Goal: Information Seeking & Learning: Check status

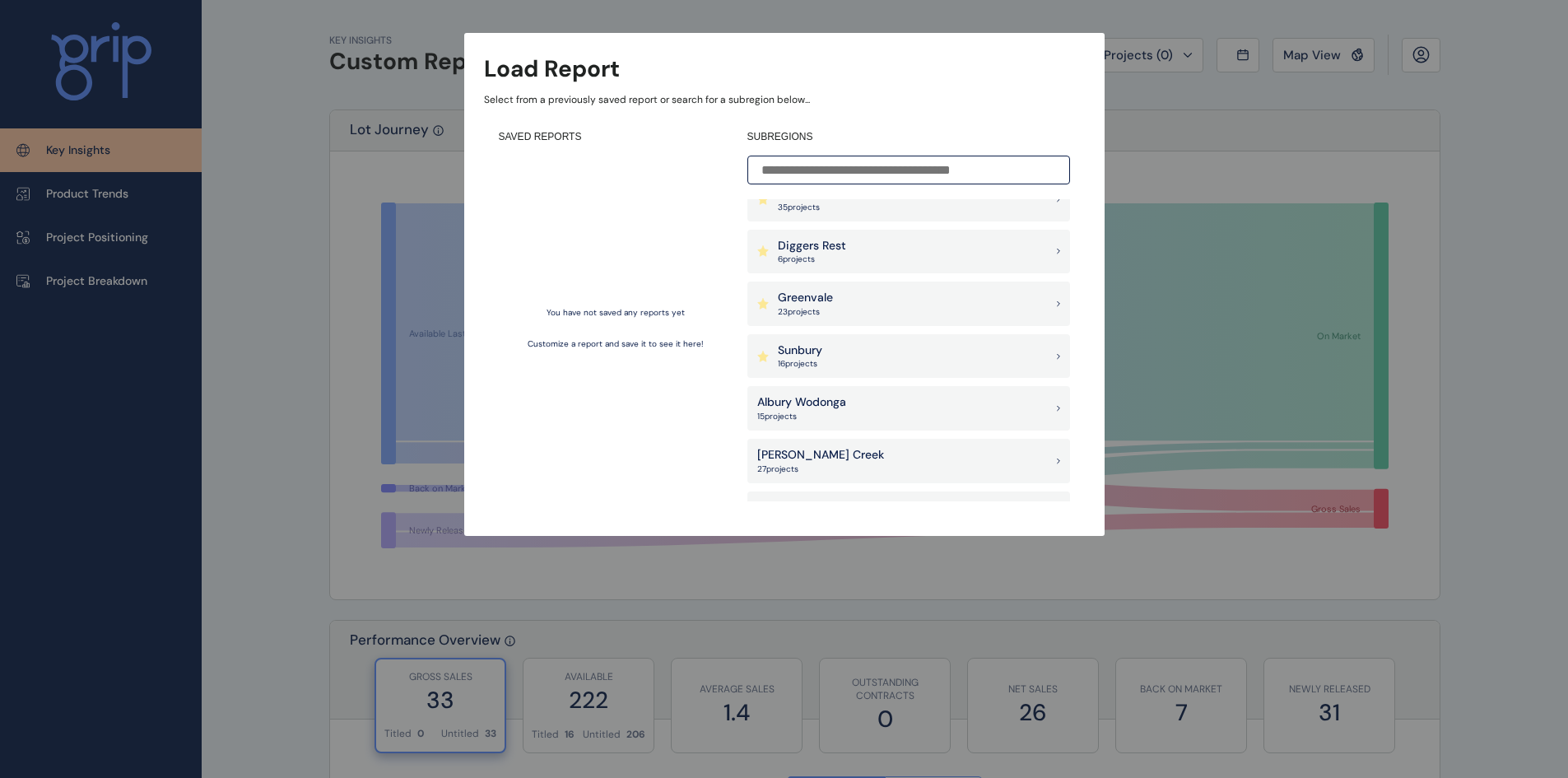
scroll to position [165, 0]
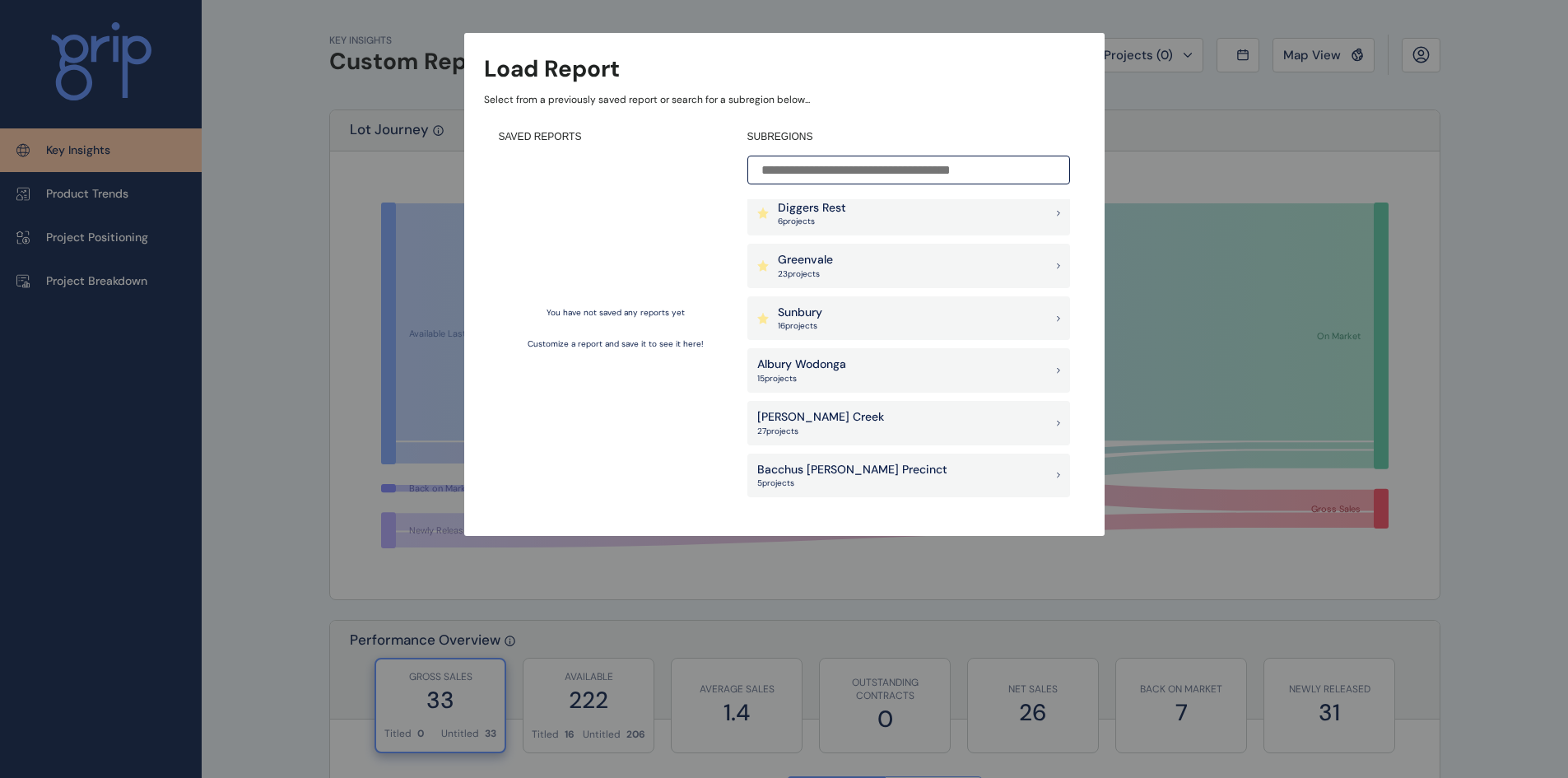
drag, startPoint x: 811, startPoint y: 320, endPoint x: 803, endPoint y: 332, distance: 14.4
click at [811, 319] on div "Sunbury 16 project s" at bounding box center [800, 318] width 44 height 28
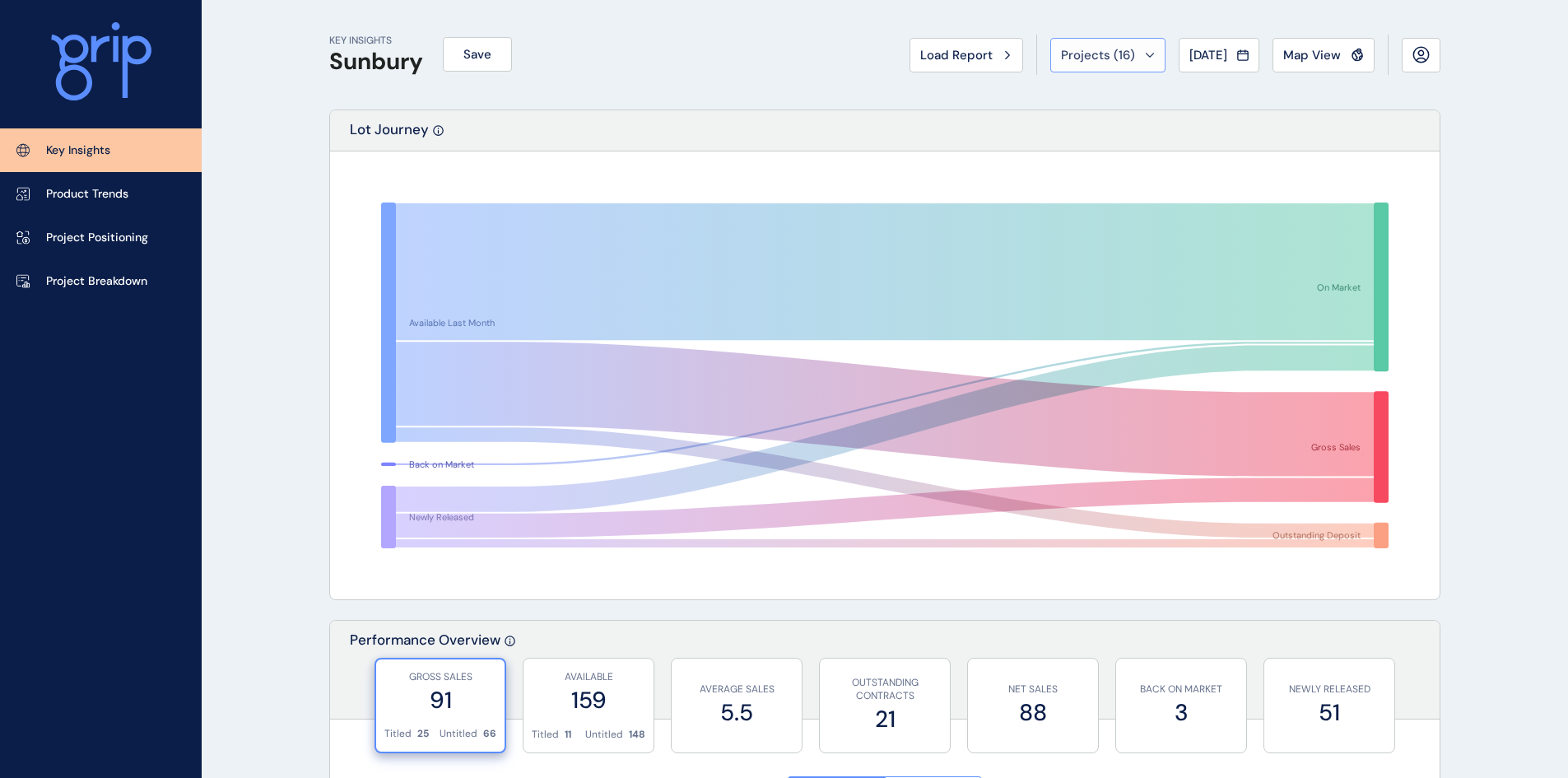
click at [1081, 55] on span "Projects ( 16 )" at bounding box center [1098, 56] width 74 height 17
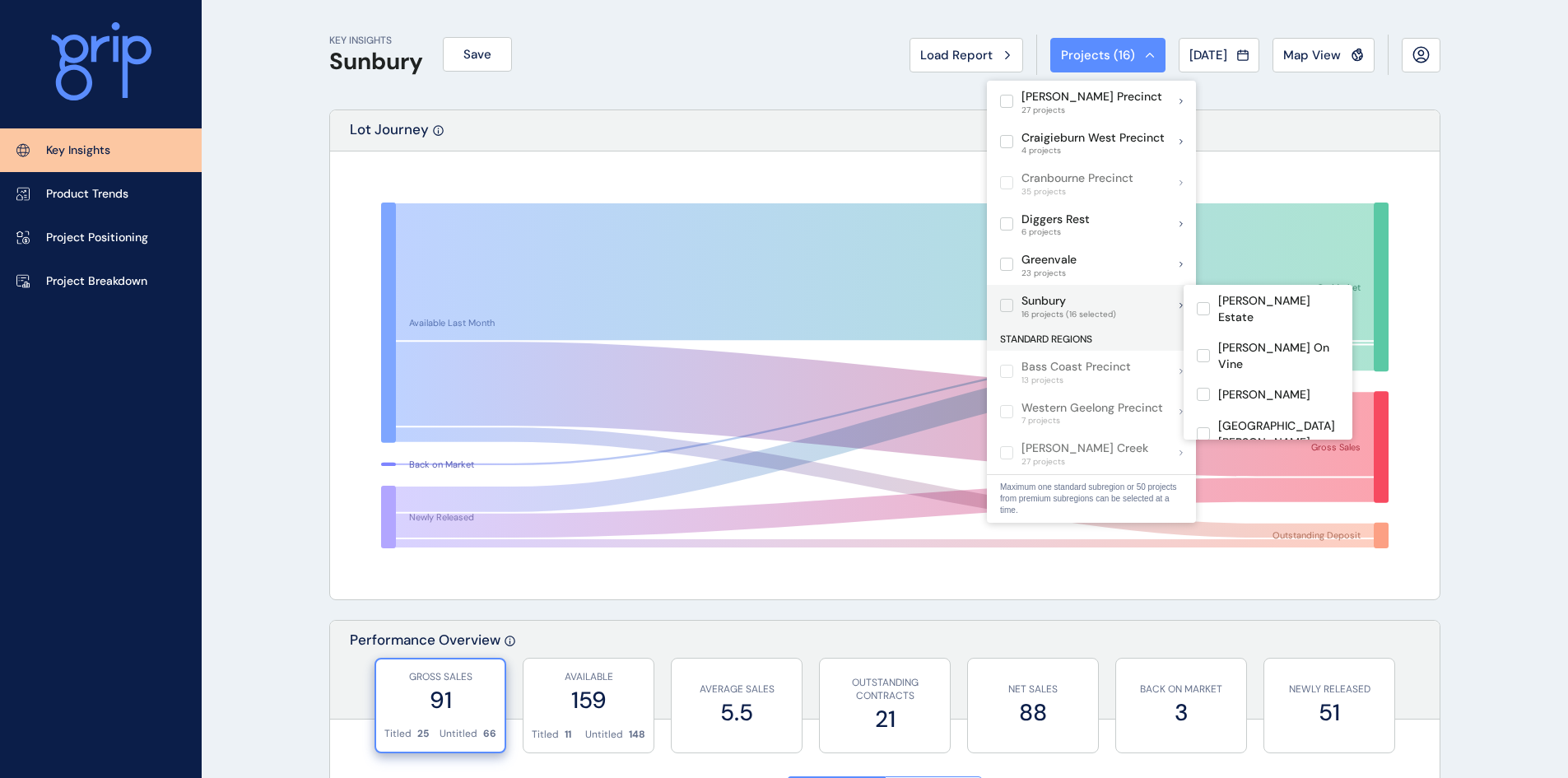
click at [1179, 303] on icon at bounding box center [1181, 305] width 4 height 6
click at [1071, 304] on div "Sunbury 16 projects" at bounding box center [1092, 305] width 209 height 41
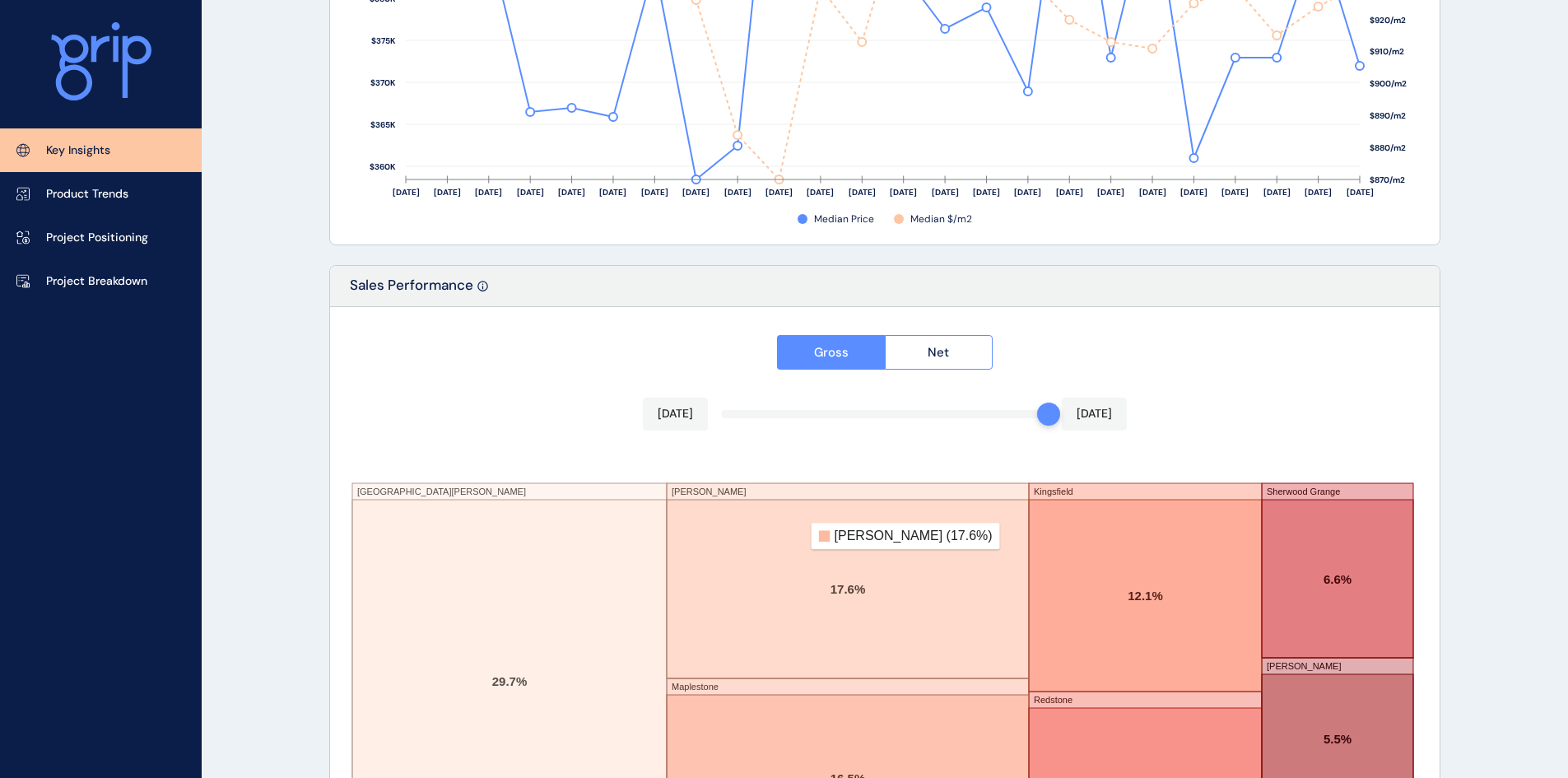
scroll to position [2687, 0]
